Goal: Task Accomplishment & Management: Manage account settings

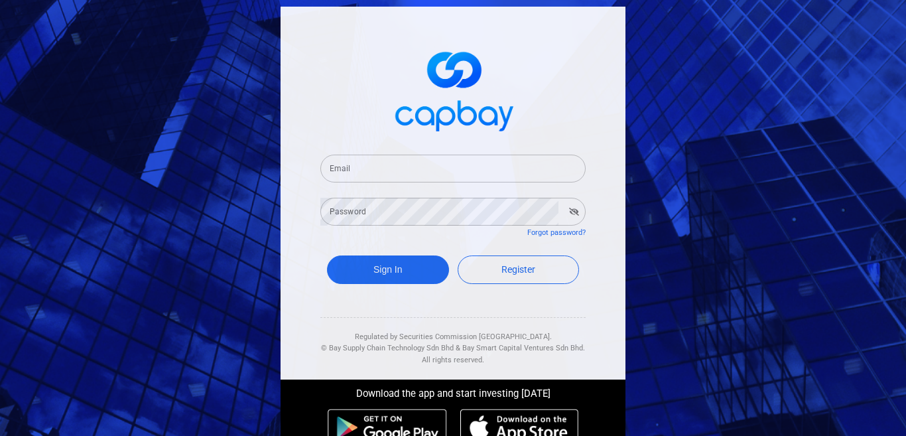
click at [415, 165] on input "Email" at bounding box center [452, 169] width 265 height 28
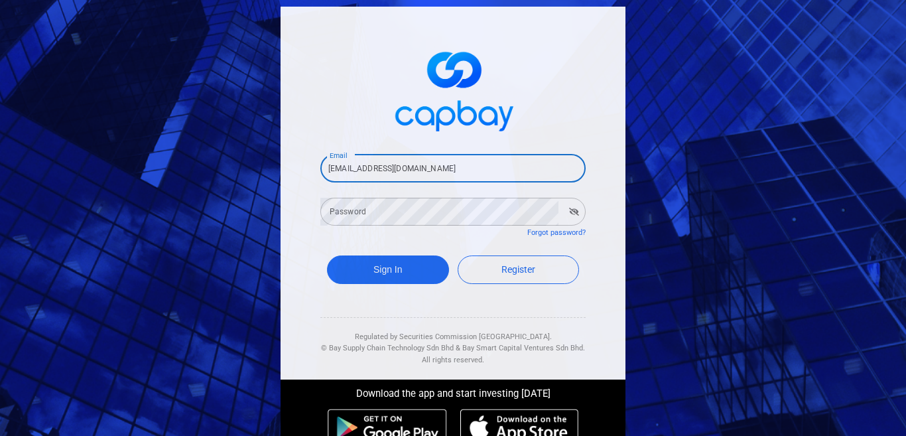
type input "[EMAIL_ADDRESS][DOMAIN_NAME]"
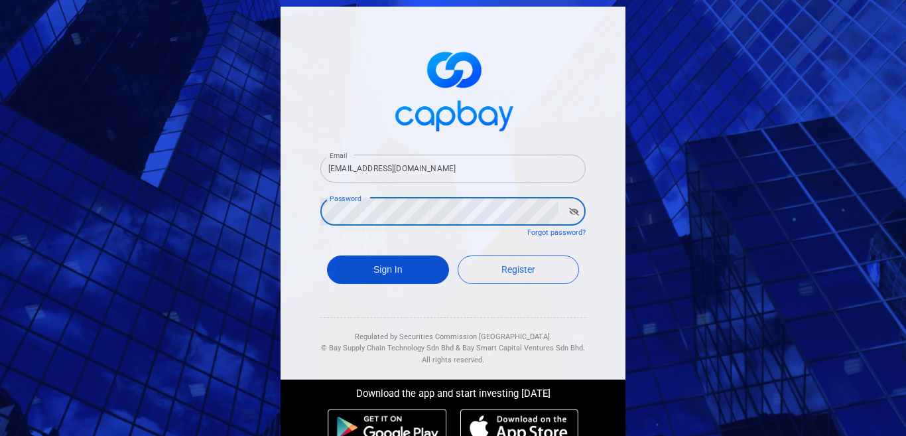
click at [400, 266] on button "Sign In" at bounding box center [388, 269] width 122 height 29
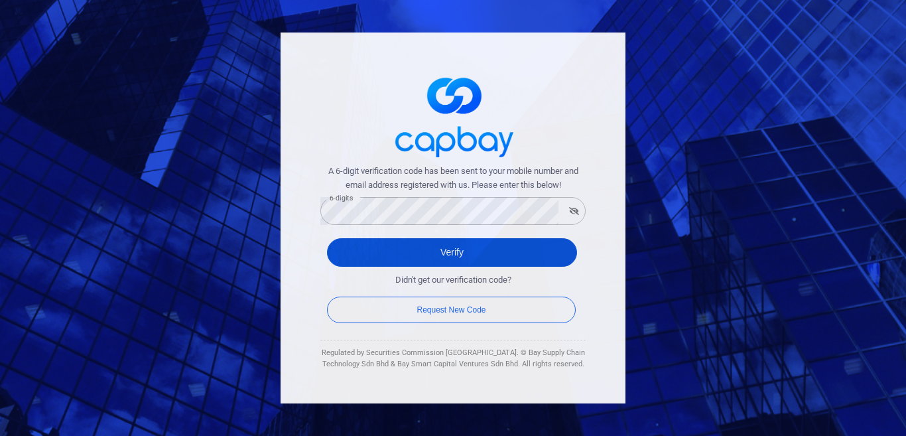
click at [395, 247] on button "Verify" at bounding box center [452, 252] width 250 height 29
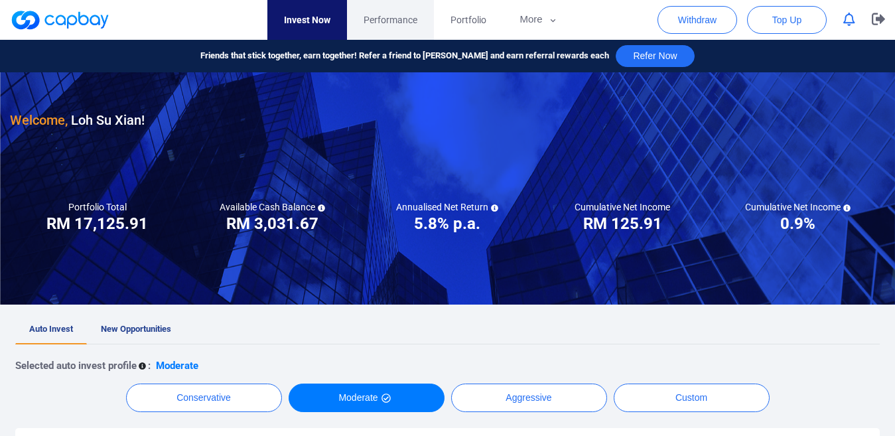
click at [380, 26] on span "Performance" at bounding box center [391, 20] width 54 height 15
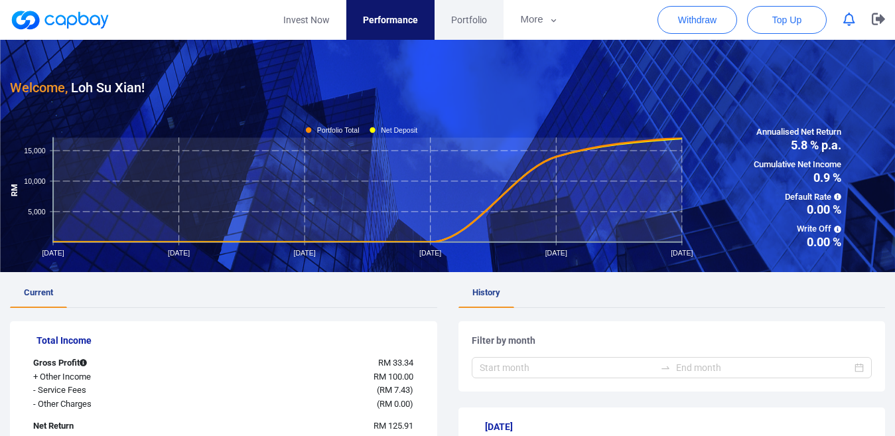
click at [474, 20] on span "Portfolio" at bounding box center [469, 20] width 36 height 15
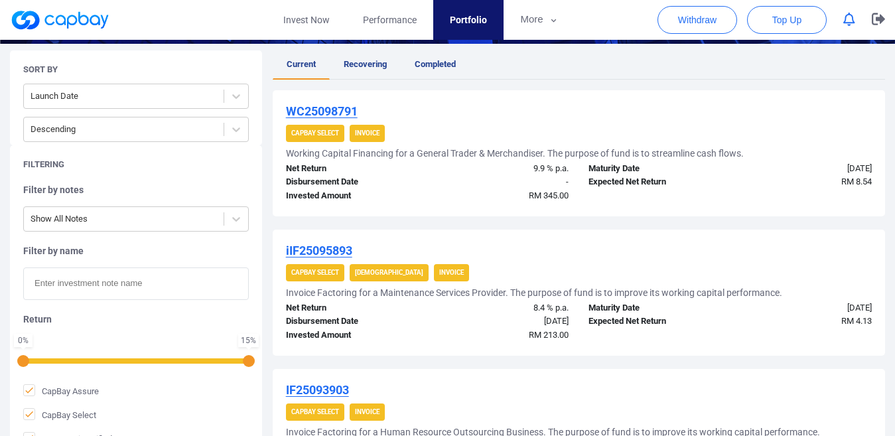
scroll to position [265, 0]
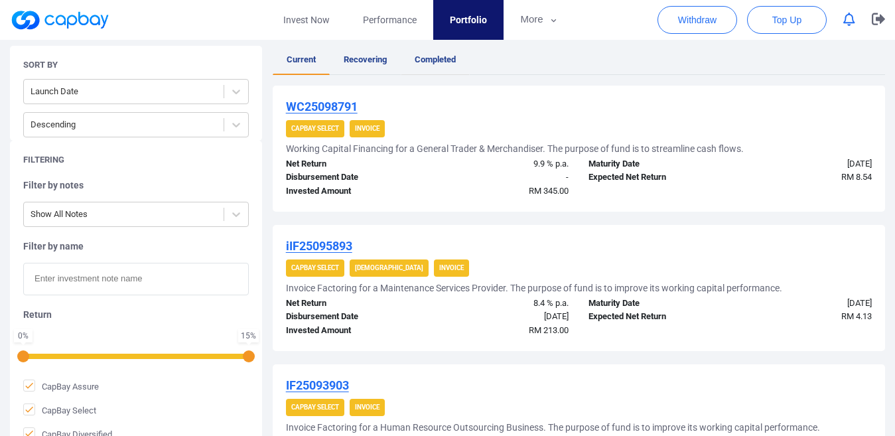
click at [421, 66] on link "Completed" at bounding box center [435, 60] width 69 height 29
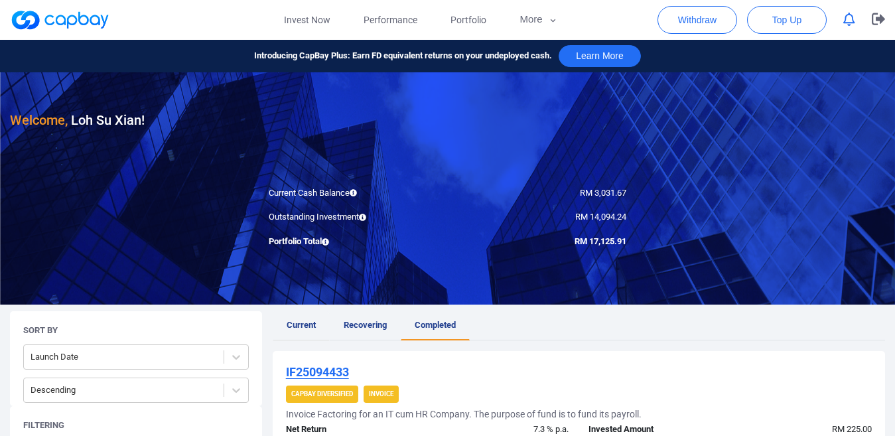
click at [295, 321] on span "Current" at bounding box center [301, 325] width 29 height 10
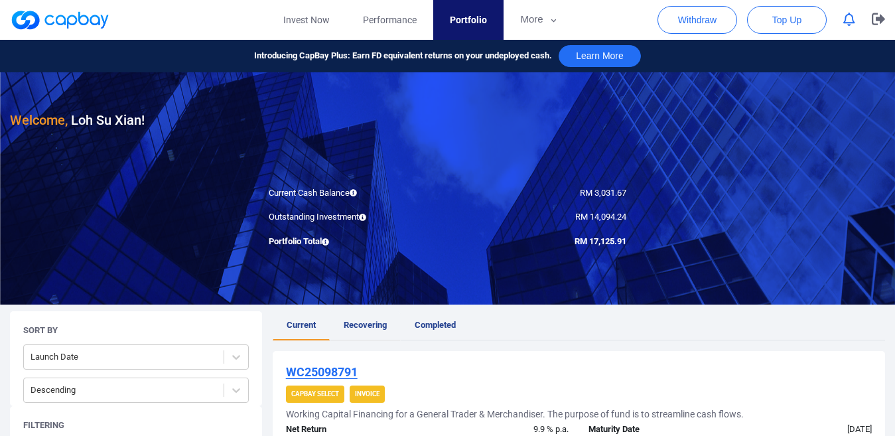
click at [356, 334] on link "Recovering" at bounding box center [365, 325] width 71 height 29
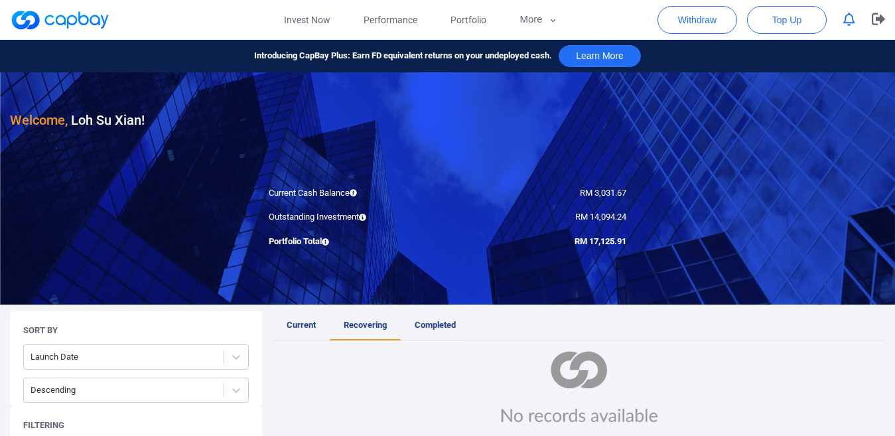
click at [436, 324] on span "Completed" at bounding box center [435, 325] width 41 height 10
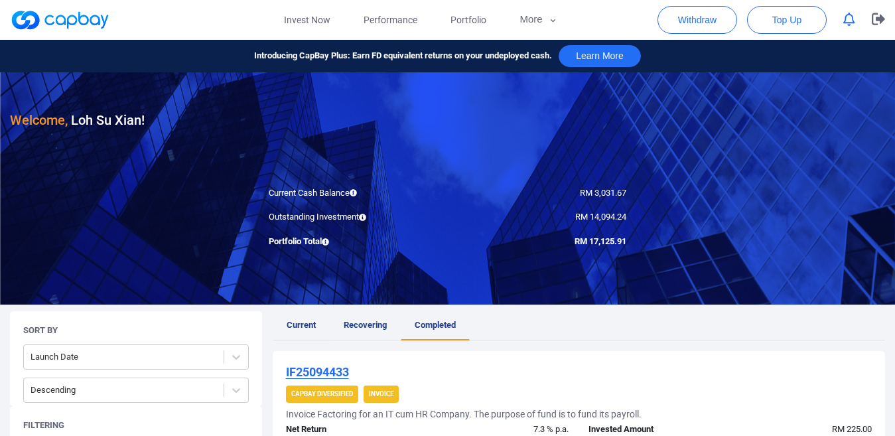
click at [296, 322] on span "Current" at bounding box center [301, 325] width 29 height 10
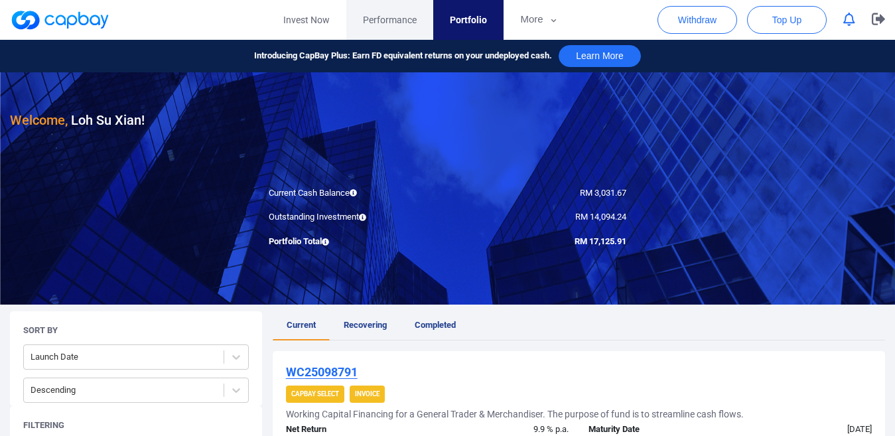
click at [396, 18] on span "Performance" at bounding box center [390, 20] width 54 height 15
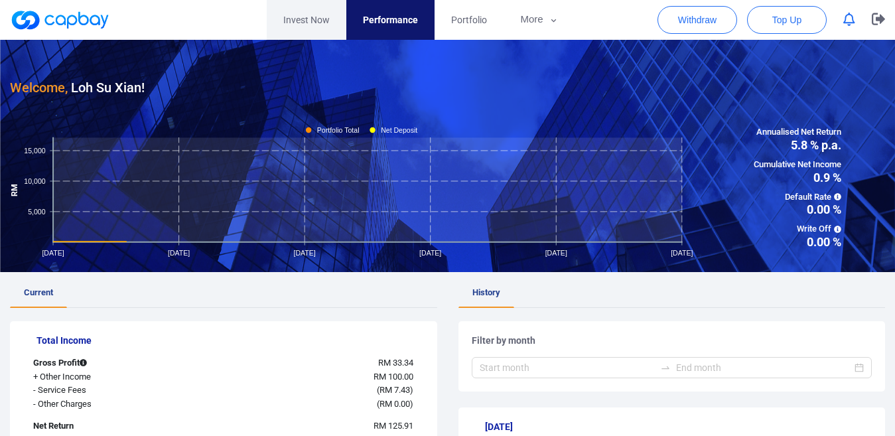
click at [301, 18] on link "Invest Now" at bounding box center [307, 20] width 80 height 40
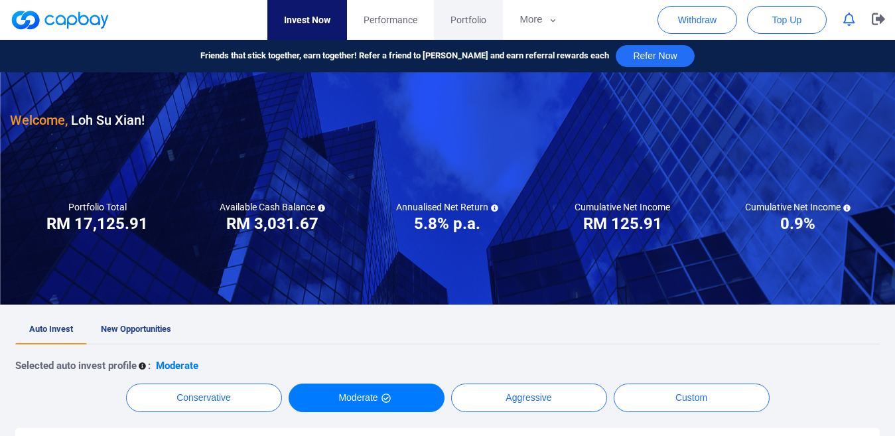
click at [464, 21] on span "Portfolio" at bounding box center [469, 20] width 36 height 15
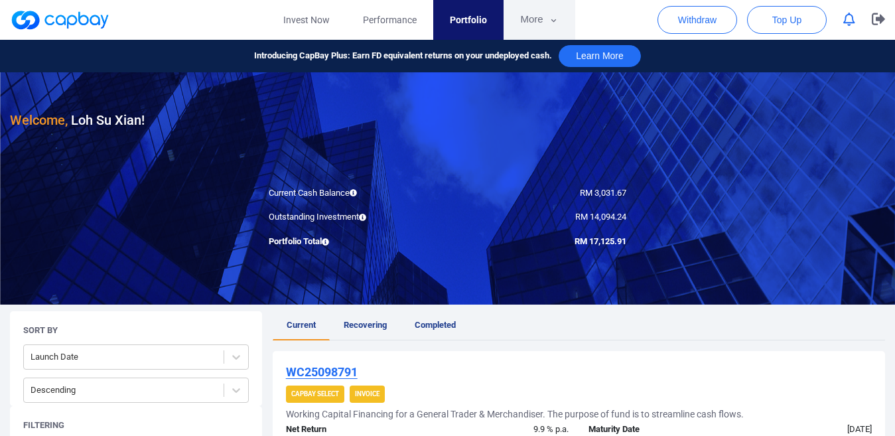
click at [540, 24] on button "More" at bounding box center [539, 20] width 71 height 40
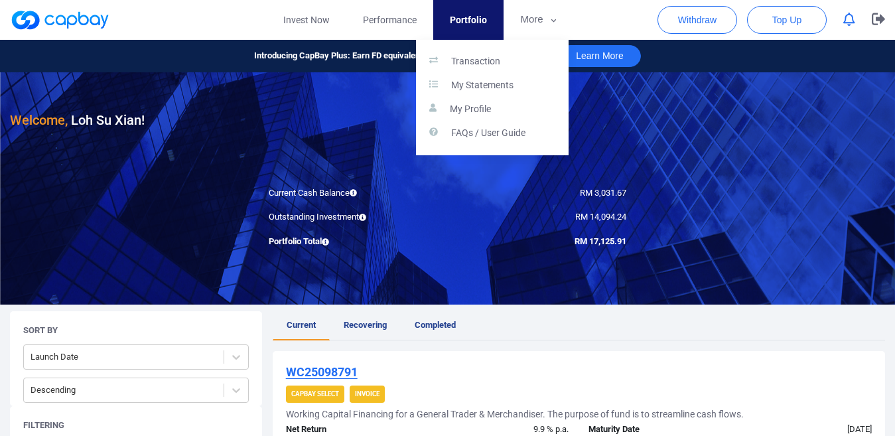
click at [787, 220] on button "button" at bounding box center [447, 218] width 895 height 436
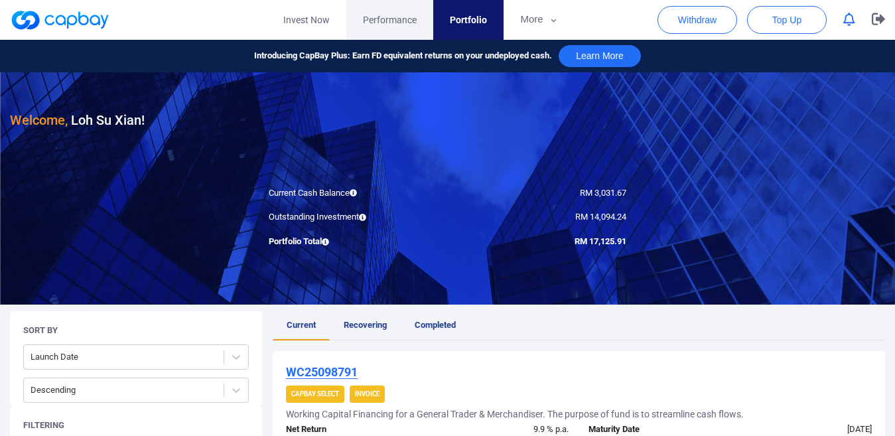
click at [391, 23] on span "Performance" at bounding box center [390, 20] width 54 height 15
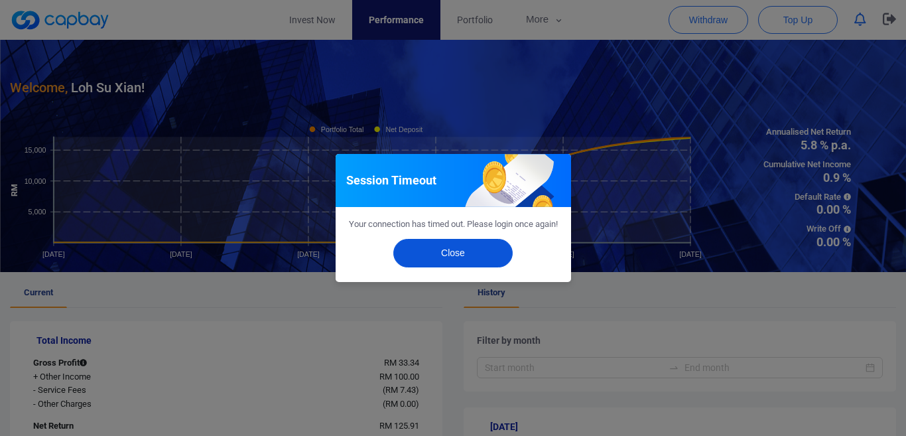
click at [488, 256] on button "Close" at bounding box center [452, 253] width 119 height 29
